Goal: Task Accomplishment & Management: Manage account settings

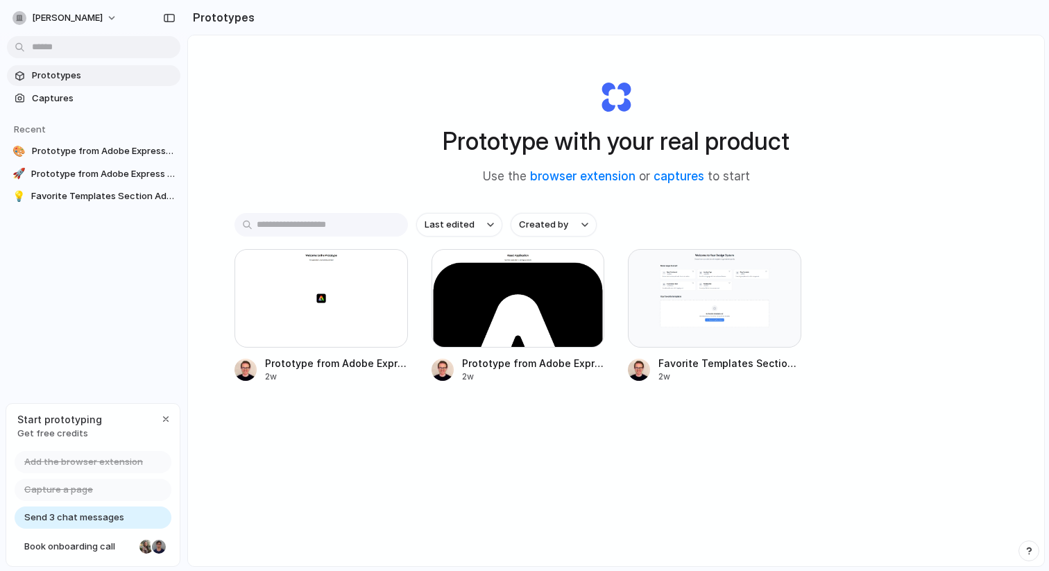
click at [364, 102] on div "Prototype with your real product Use the browser extension or captures to start" at bounding box center [616, 127] width 555 height 150
click at [611, 422] on div "Last edited Created by Prototype from Adobe Express v2 2w Prototype from Adobe …" at bounding box center [616, 341] width 763 height 256
click at [691, 445] on div "Last edited Created by Prototype from Adobe Express v2 2w Prototype from Adobe …" at bounding box center [616, 341] width 763 height 256
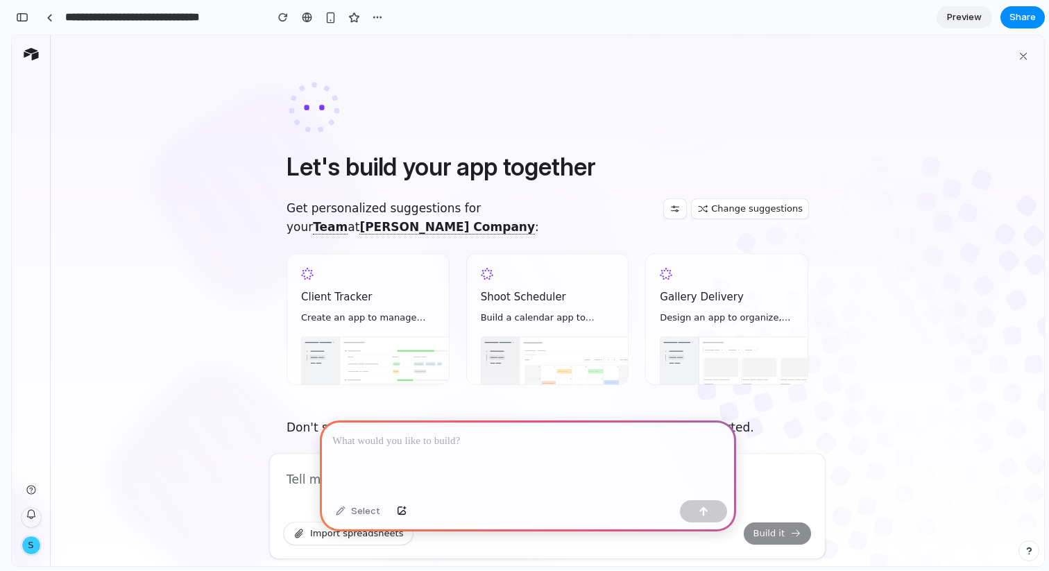
scroll to position [20, 0]
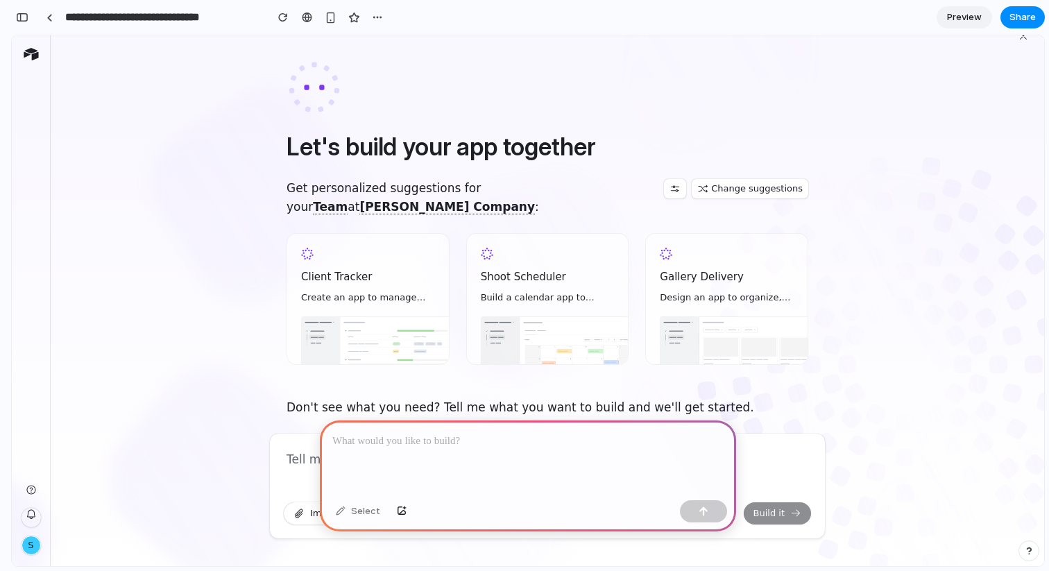
click at [544, 428] on div at bounding box center [528, 458] width 416 height 74
click at [370, 511] on div "Select" at bounding box center [358, 511] width 58 height 22
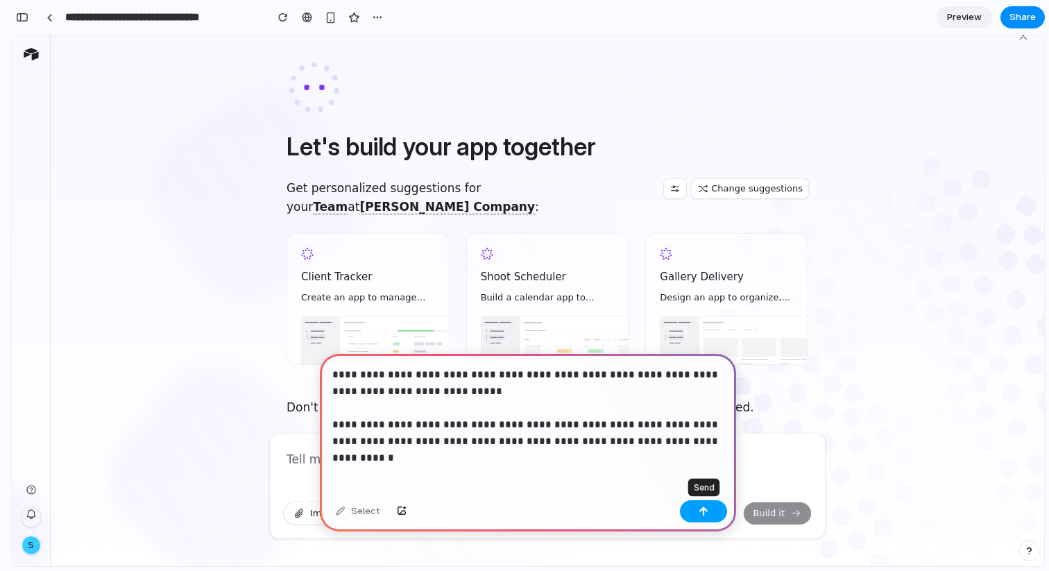
click at [695, 511] on button "button" at bounding box center [703, 511] width 47 height 22
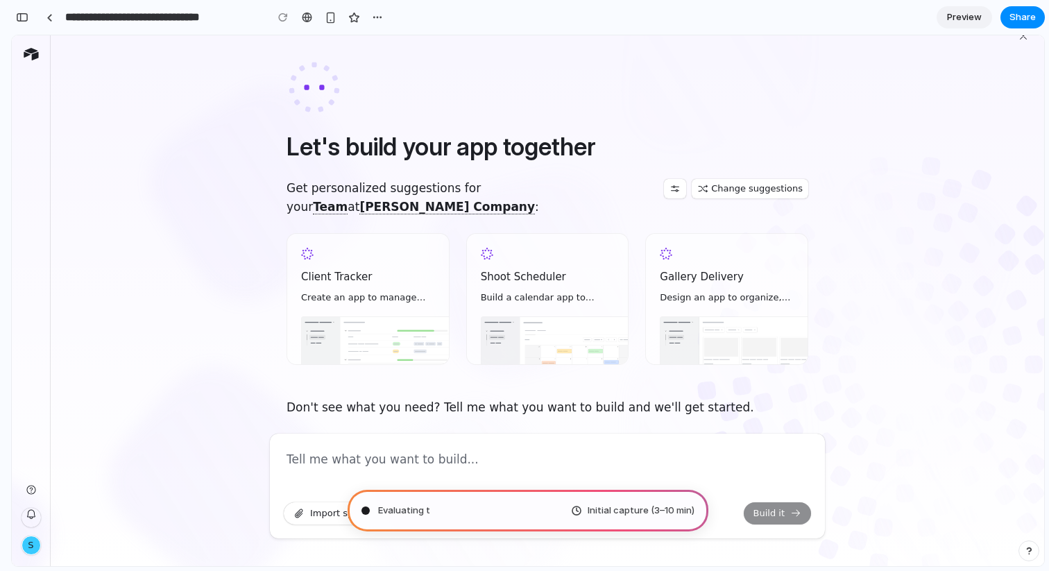
type input "**********"
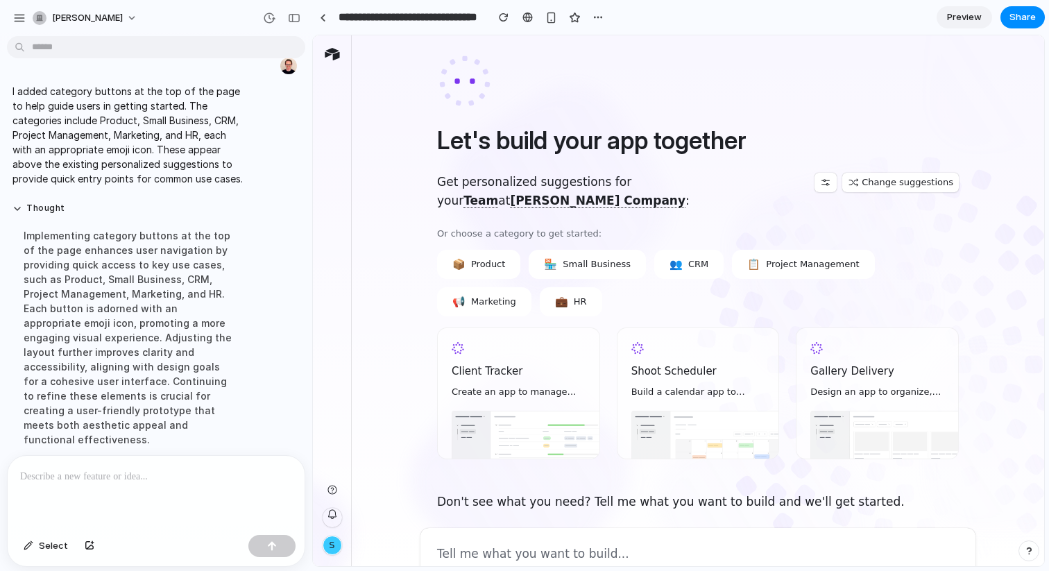
scroll to position [39, 0]
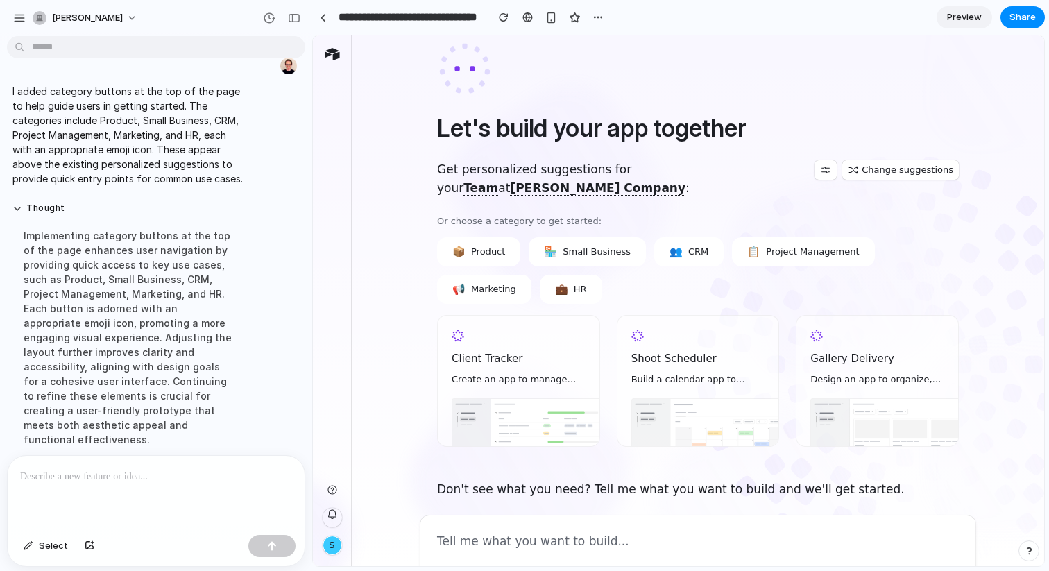
click at [138, 484] on p at bounding box center [156, 476] width 272 height 17
click at [573, 243] on button "🏪 Small Business" at bounding box center [587, 251] width 117 height 29
click at [207, 461] on div at bounding box center [156, 493] width 297 height 74
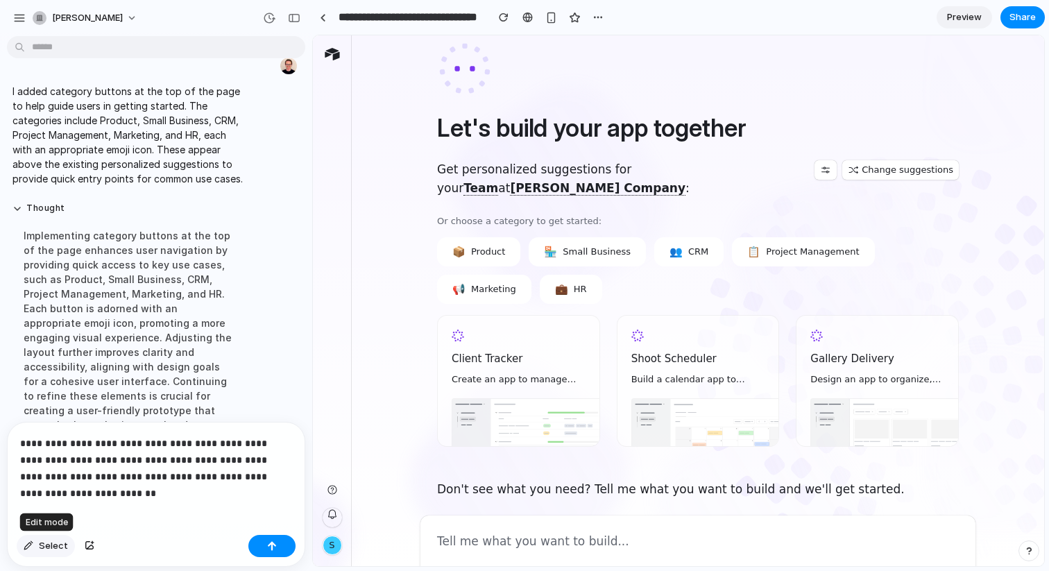
click at [35, 538] on button "Select" at bounding box center [46, 546] width 58 height 22
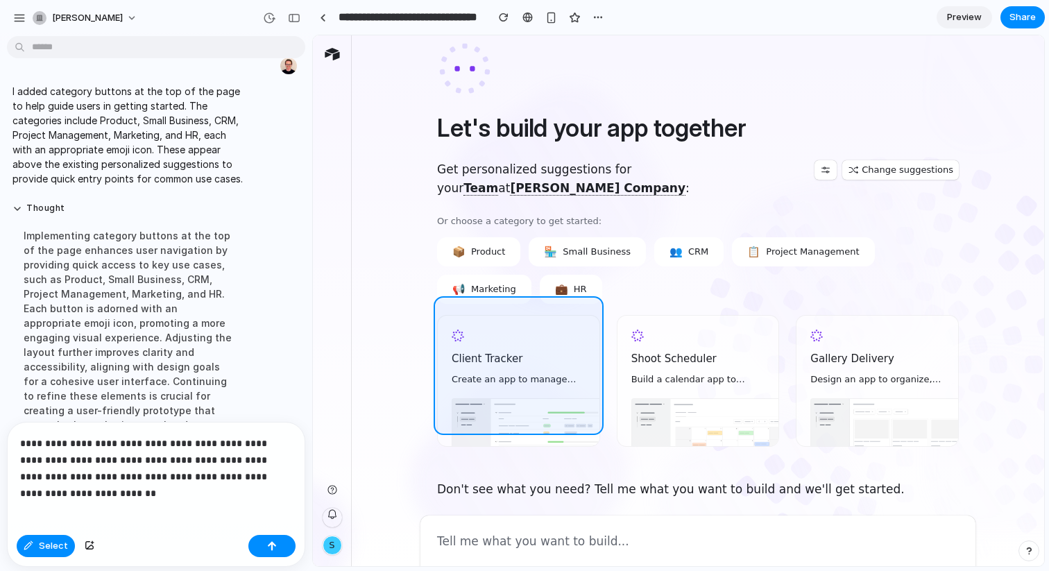
click at [561, 349] on div at bounding box center [679, 301] width 731 height 530
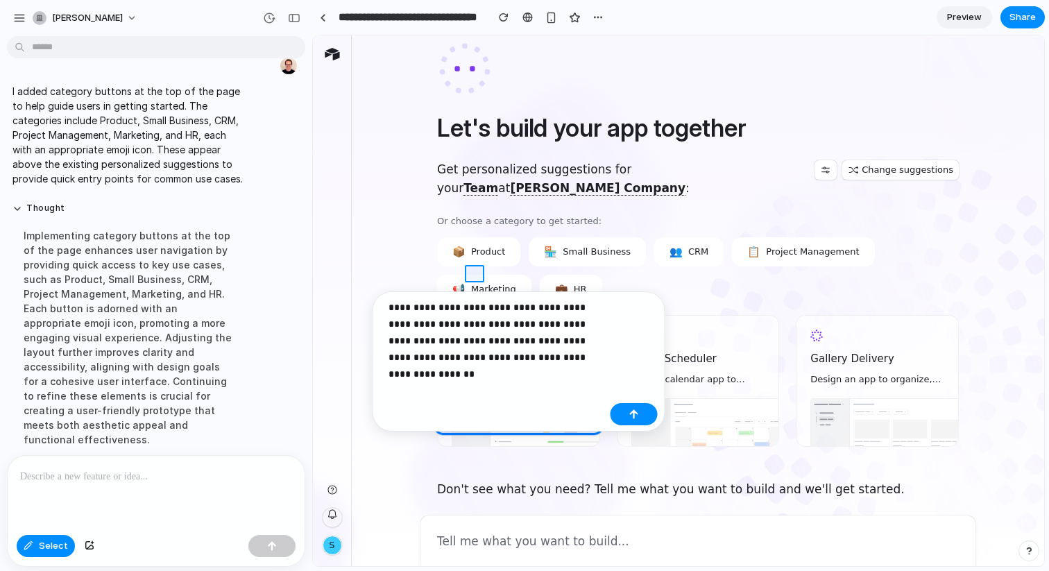
click at [477, 273] on div at bounding box center [679, 301] width 731 height 530
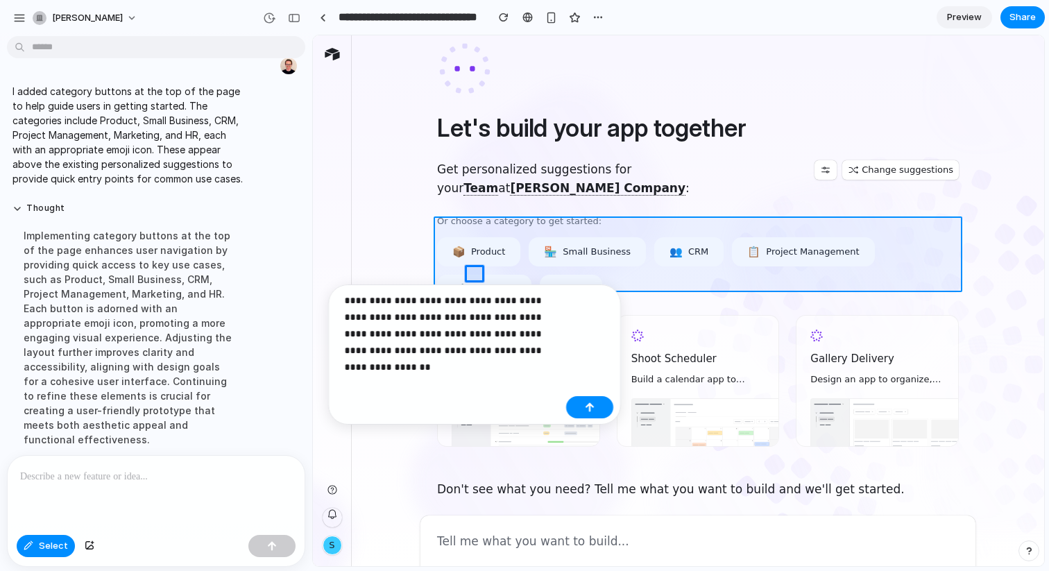
click at [557, 263] on div at bounding box center [679, 301] width 731 height 530
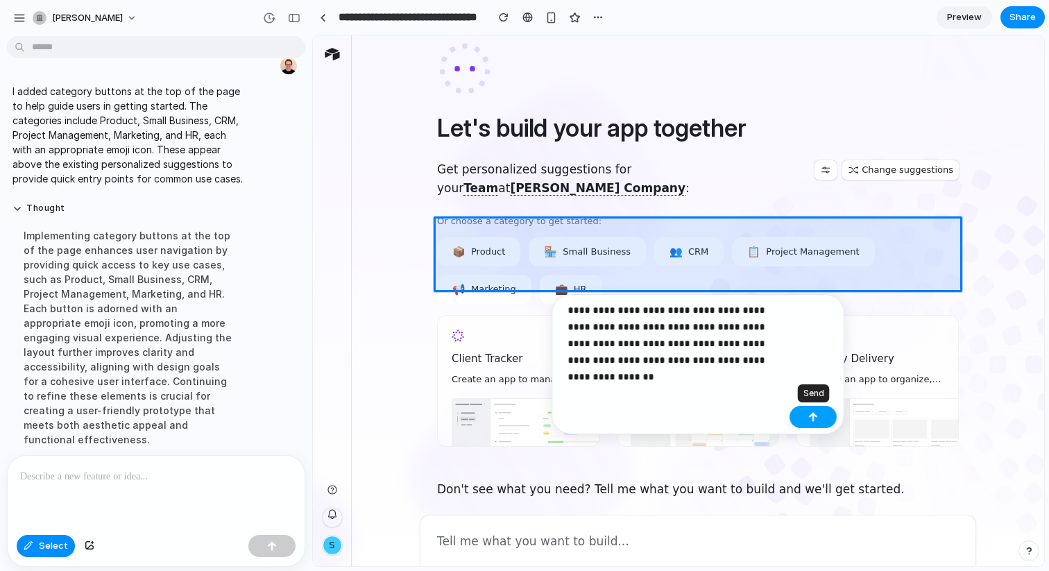
click at [806, 411] on button "button" at bounding box center [813, 417] width 47 height 22
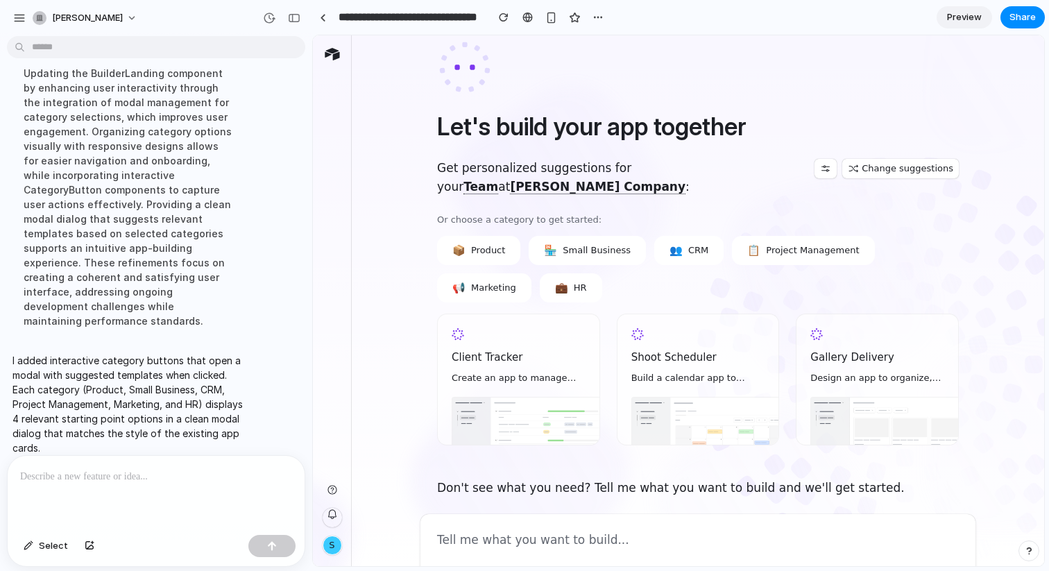
scroll to position [0, 0]
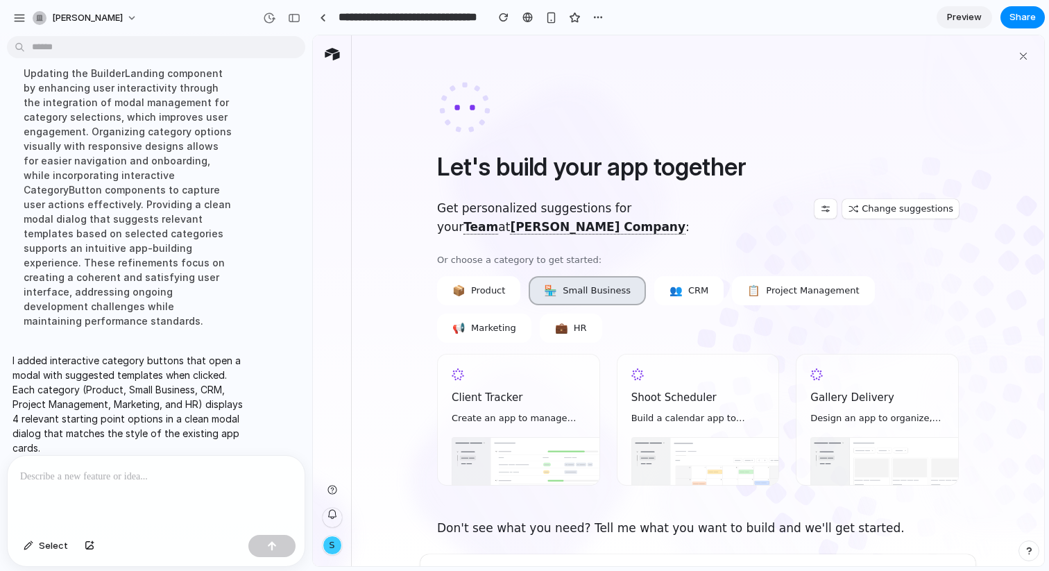
click at [575, 285] on span "Small Business" at bounding box center [597, 290] width 68 height 10
click at [1020, 51] on icon at bounding box center [1023, 56] width 11 height 11
click at [330, 13] on link at bounding box center [322, 17] width 21 height 21
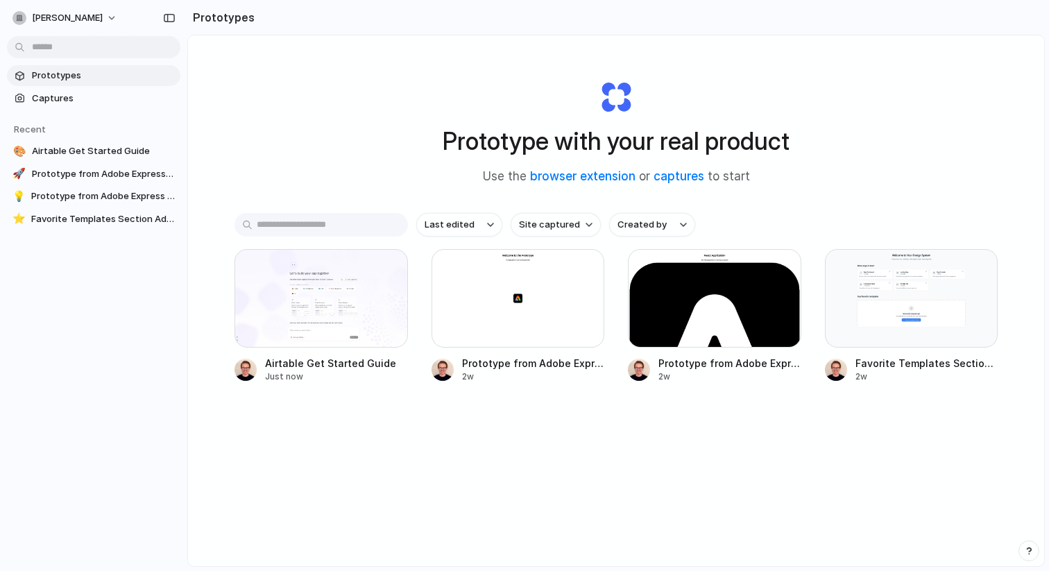
click at [430, 85] on div "Prototype with your real product Use the browser extension or captures to start" at bounding box center [616, 127] width 555 height 150
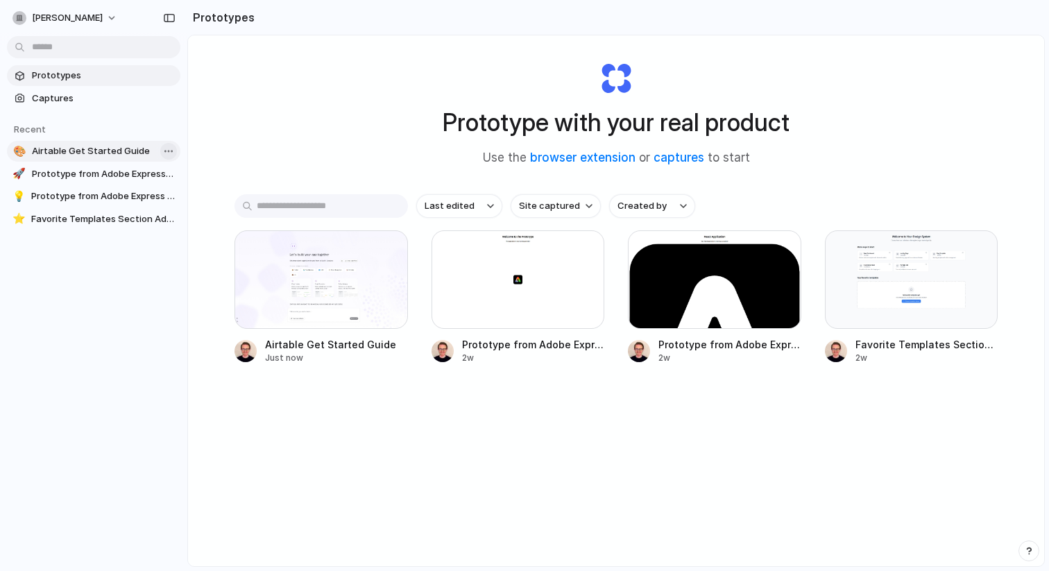
click at [169, 155] on body "scott-hanford Prototypes Captures Recent 🎨 Airtable Get Started Guide 🚀 Prototy…" at bounding box center [524, 285] width 1049 height 571
click at [261, 101] on div "Open in new tab Copy link Delete" at bounding box center [524, 285] width 1049 height 571
click at [385, 244] on button "button" at bounding box center [388, 250] width 22 height 22
click at [235, 179] on div "Open in new tab Rename Copy link Delete" at bounding box center [524, 285] width 1049 height 571
click at [173, 155] on body "scott-hanford Prototypes Captures Recent 🎨 Airtable Get Started Guide 🚀 Prototy…" at bounding box center [524, 285] width 1049 height 571
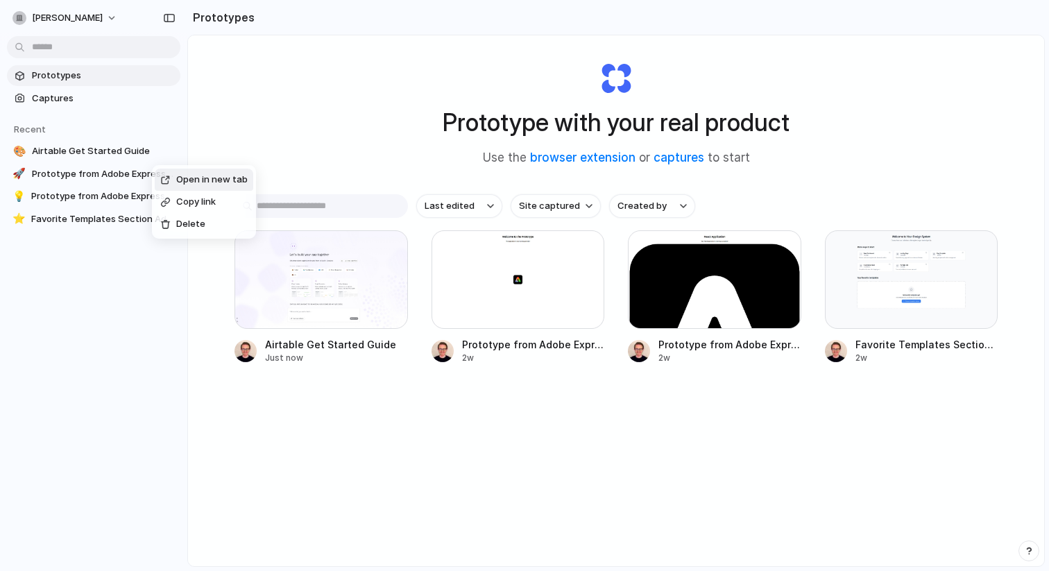
click at [242, 140] on div "Open in new tab Copy link Delete" at bounding box center [524, 285] width 1049 height 571
click at [88, 103] on span "Captures" at bounding box center [103, 99] width 143 height 14
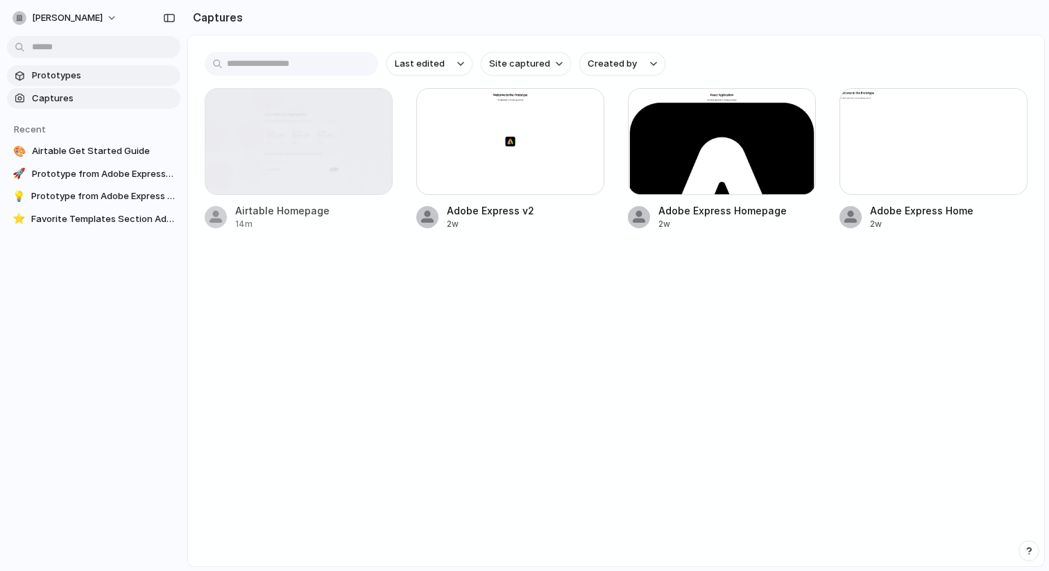
click at [79, 78] on span "Prototypes" at bounding box center [103, 76] width 143 height 14
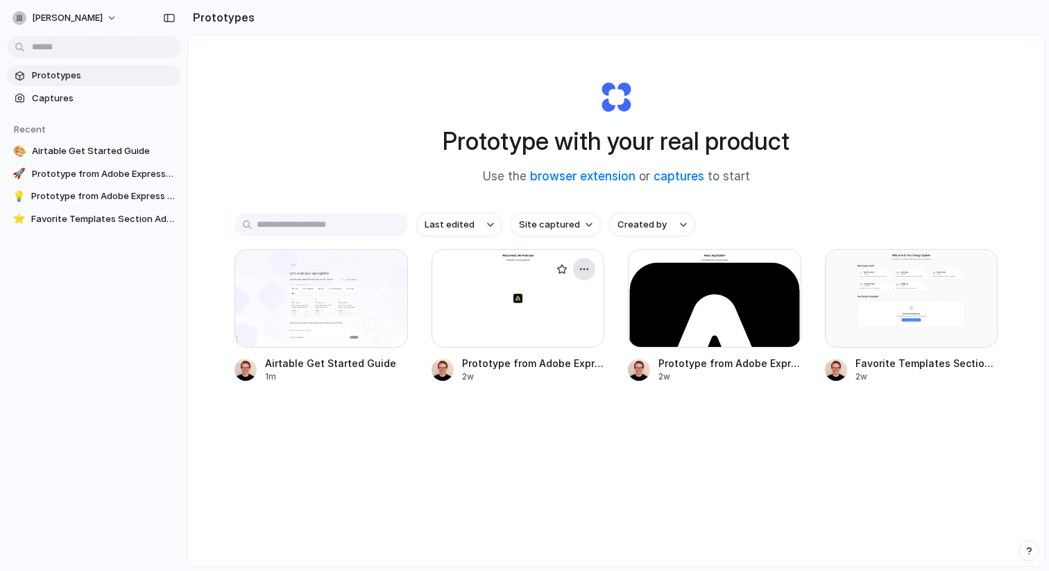
click at [586, 266] on div "button" at bounding box center [584, 269] width 11 height 11
click at [552, 369] on li "Delete" at bounding box center [545, 368] width 99 height 22
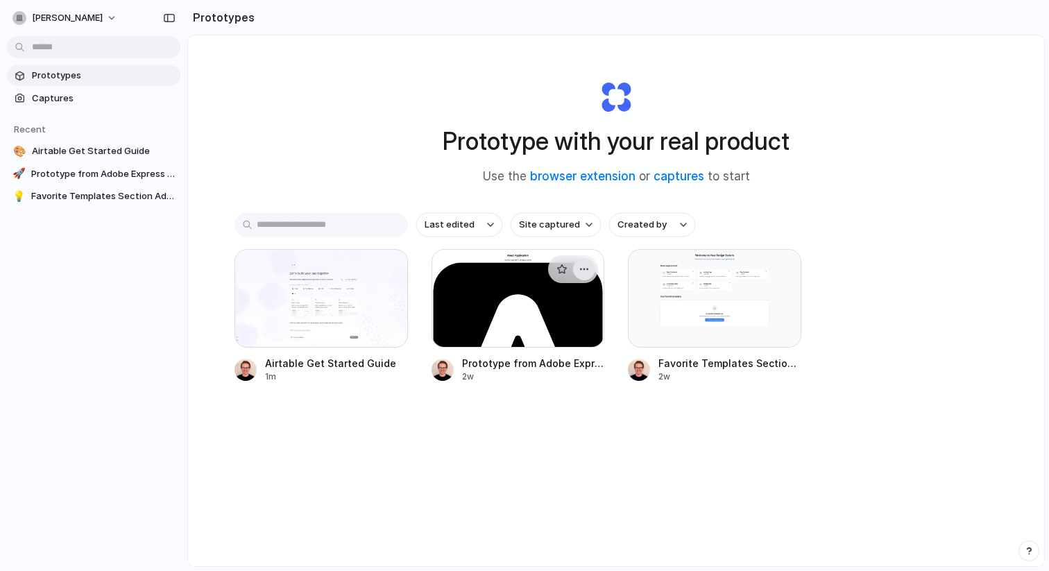
click at [584, 275] on button "button" at bounding box center [584, 269] width 22 height 22
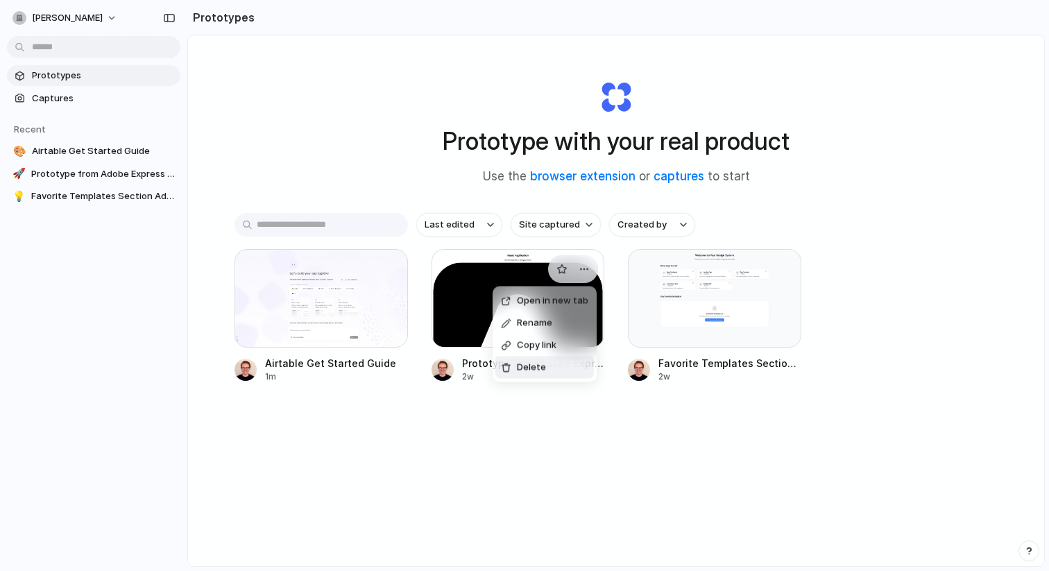
click at [547, 367] on li "Delete" at bounding box center [545, 368] width 99 height 22
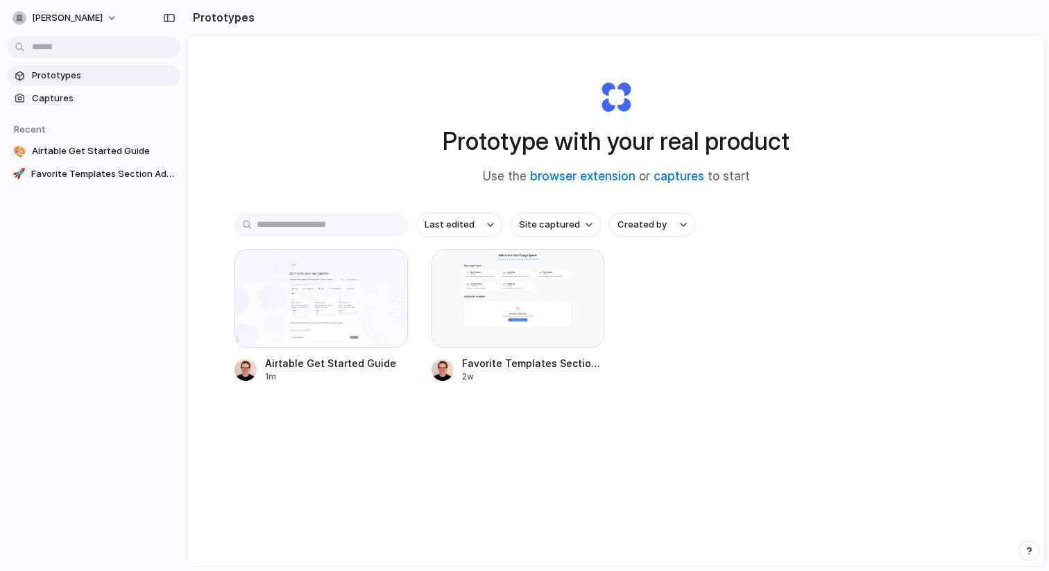
click at [657, 409] on div "Last edited Site captured Created by Airtable Get Started Guide 1m Favorite Tem…" at bounding box center [616, 341] width 763 height 256
